Goal: Task Accomplishment & Management: Manage account settings

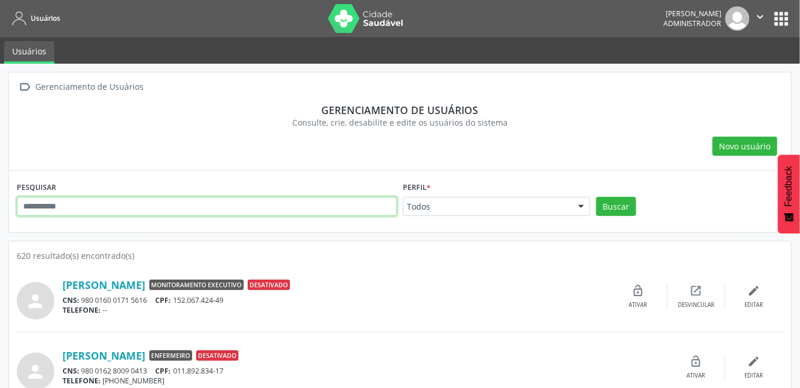
click at [159, 204] on input "text" at bounding box center [207, 207] width 380 height 20
type input "*****"
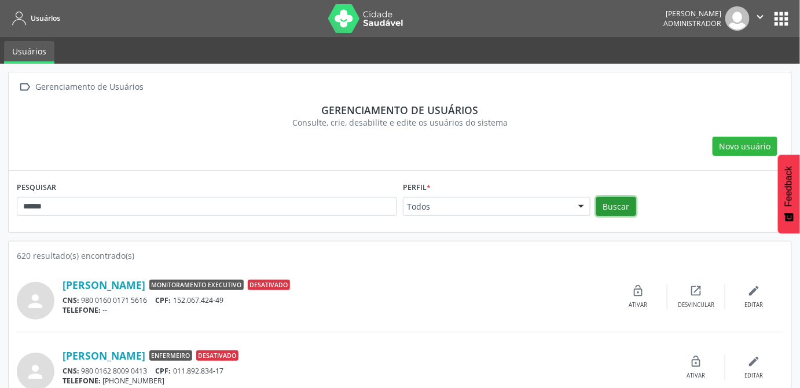
click at [630, 206] on button "Buscar" at bounding box center [616, 207] width 40 height 20
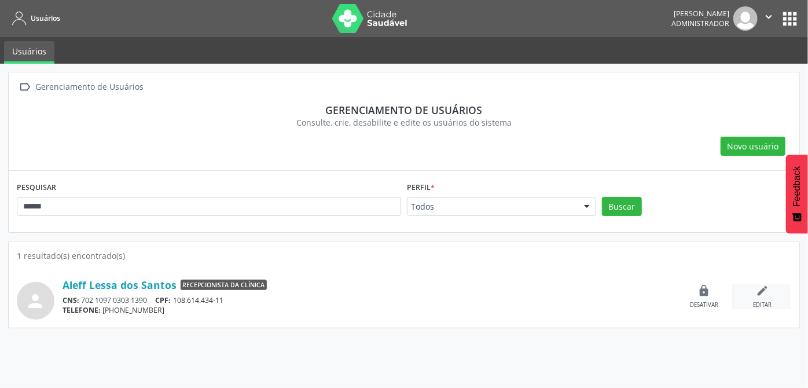
click at [761, 296] on div "edit Editar" at bounding box center [762, 296] width 58 height 25
click at [759, 290] on icon "edit" at bounding box center [762, 290] width 13 height 13
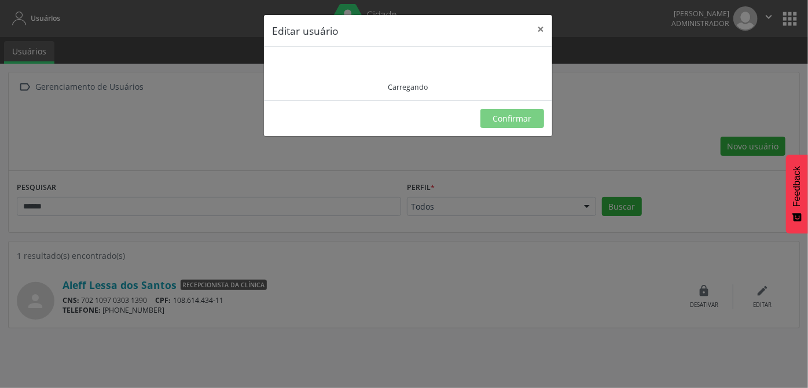
type input "**********"
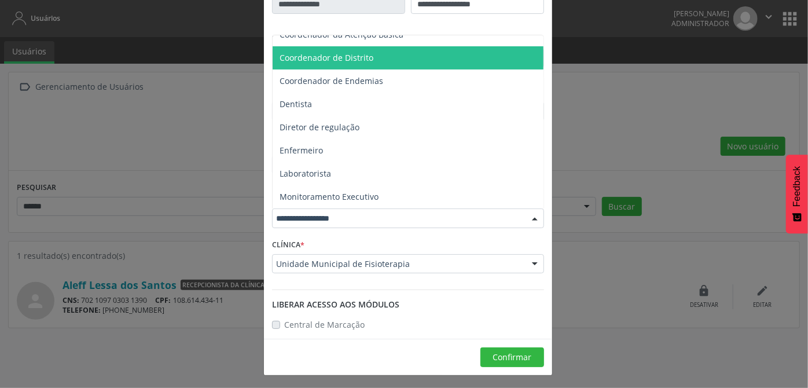
scroll to position [157, 0]
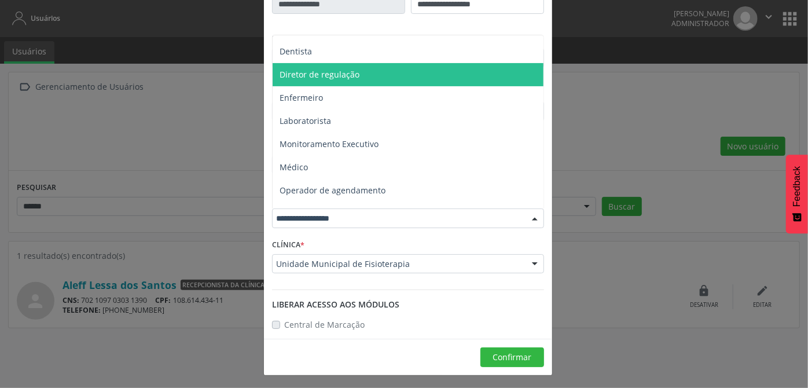
click at [327, 72] on span "Diretor de regulação" at bounding box center [319, 74] width 80 height 11
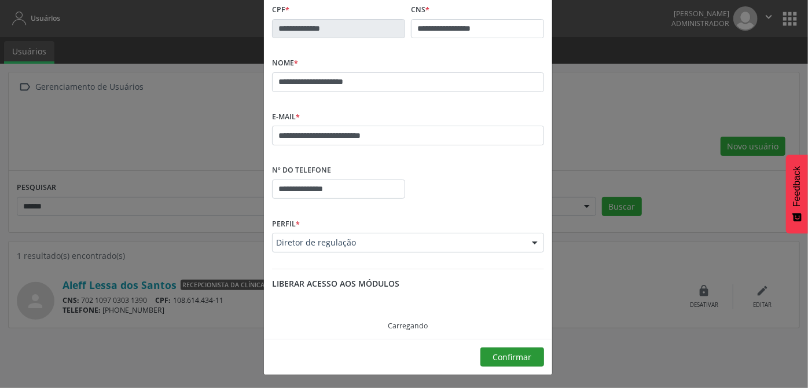
scroll to position [49, 0]
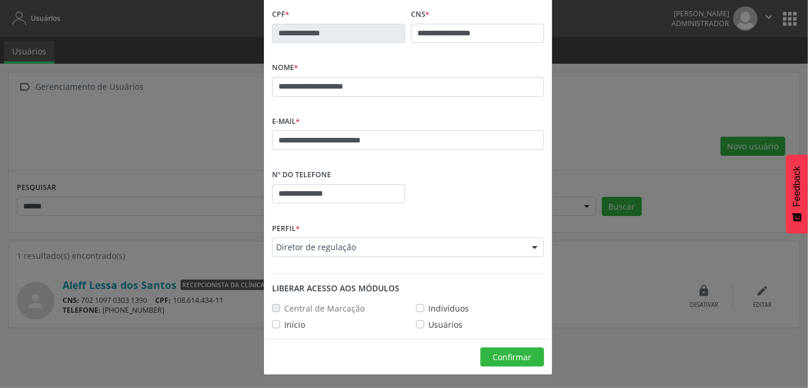
click at [428, 306] on label "Indivíduos" at bounding box center [448, 308] width 41 height 12
click at [278, 321] on div "Início" at bounding box center [288, 324] width 33 height 12
click at [428, 325] on label "Usuários" at bounding box center [445, 324] width 34 height 12
click at [284, 325] on label "Início" at bounding box center [294, 324] width 21 height 12
click at [503, 352] on span "Confirmar" at bounding box center [512, 356] width 39 height 11
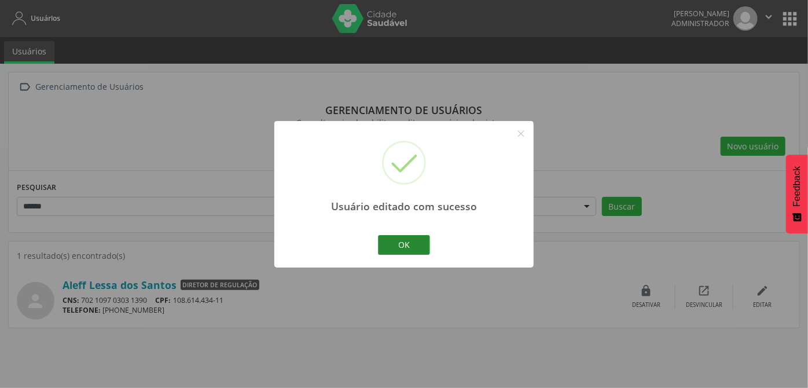
click at [412, 246] on button "OK" at bounding box center [404, 245] width 52 height 20
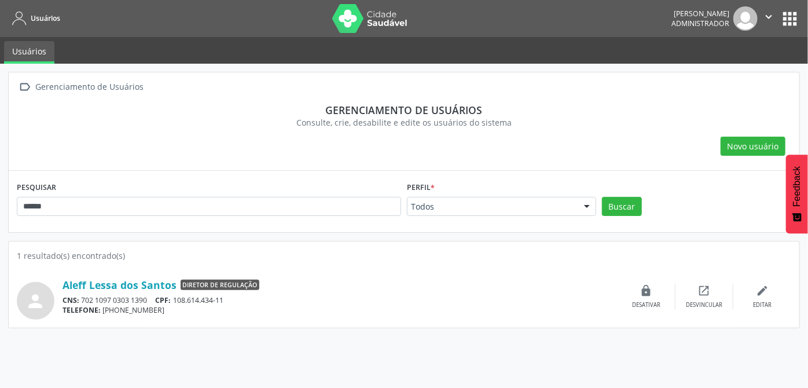
click at [794, 17] on button "apps" at bounding box center [789, 19] width 20 height 20
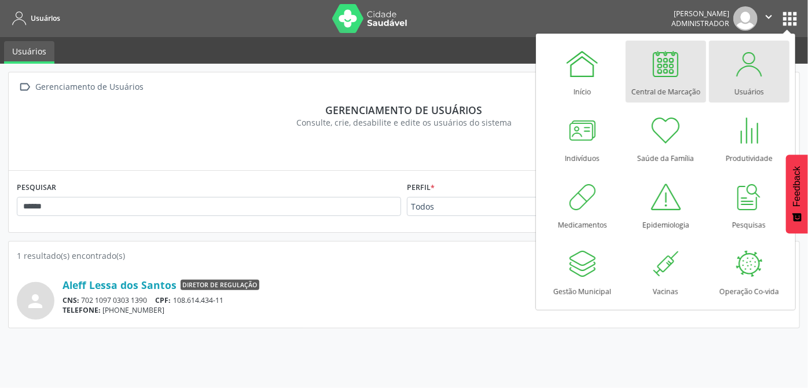
click at [660, 78] on div at bounding box center [665, 63] width 35 height 35
